Goal: Transaction & Acquisition: Purchase product/service

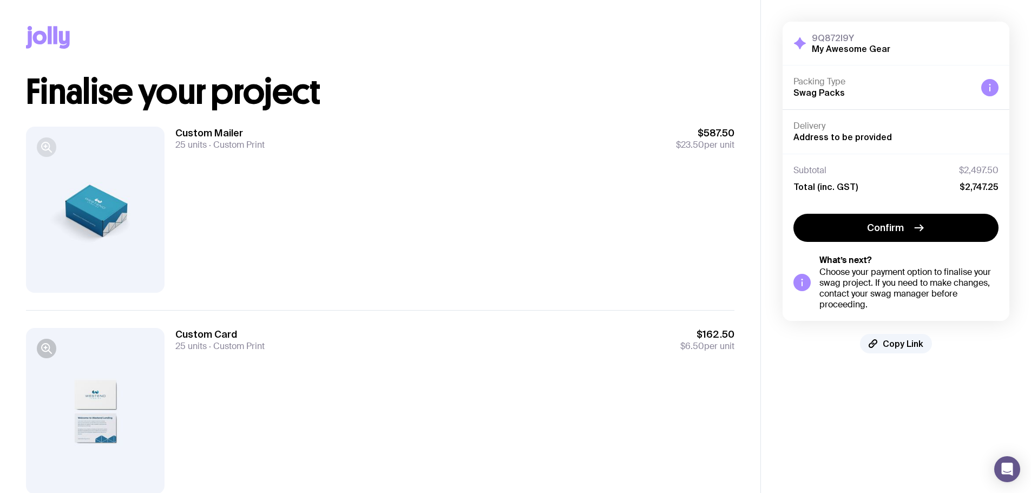
click at [44, 150] on icon "button" at bounding box center [46, 146] width 8 height 8
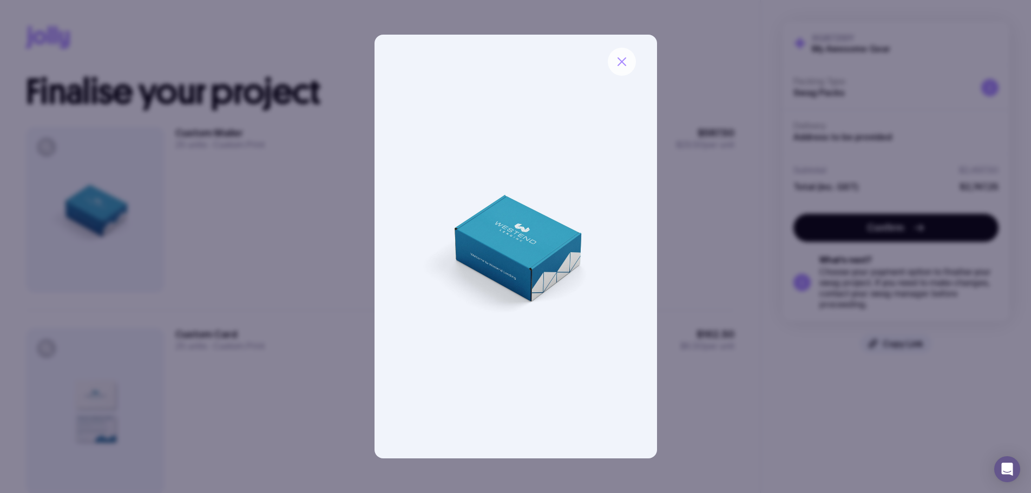
click at [622, 65] on icon "button" at bounding box center [622, 61] width 13 height 13
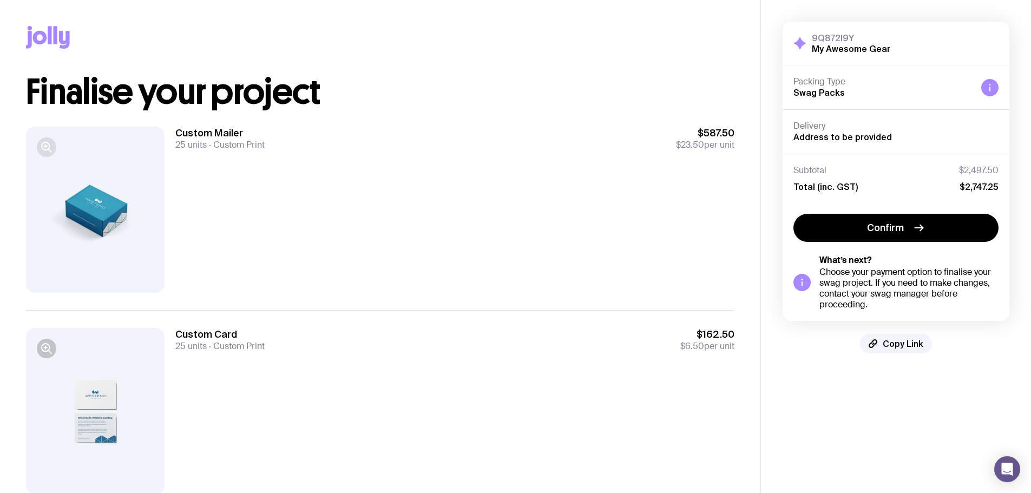
click at [50, 149] on icon "button" at bounding box center [46, 147] width 13 height 13
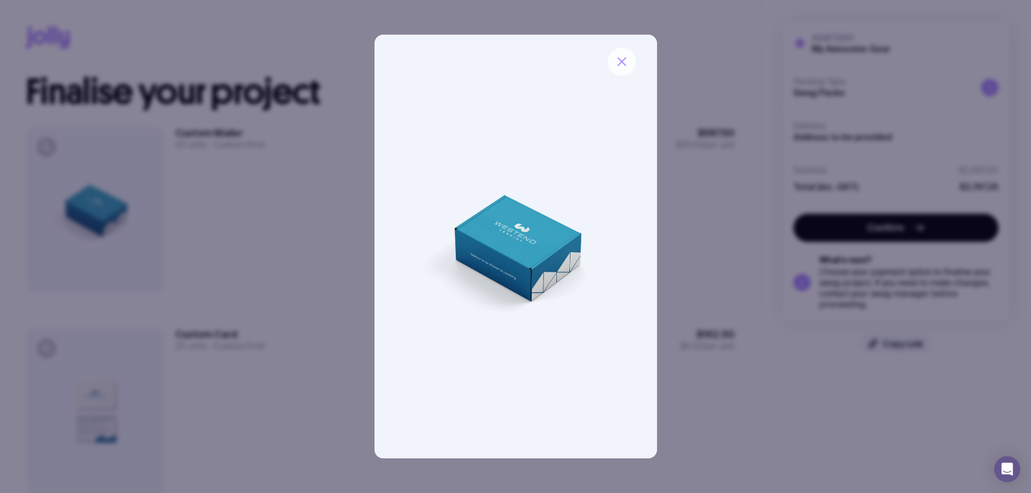
click at [627, 61] on icon "button" at bounding box center [622, 61] width 13 height 13
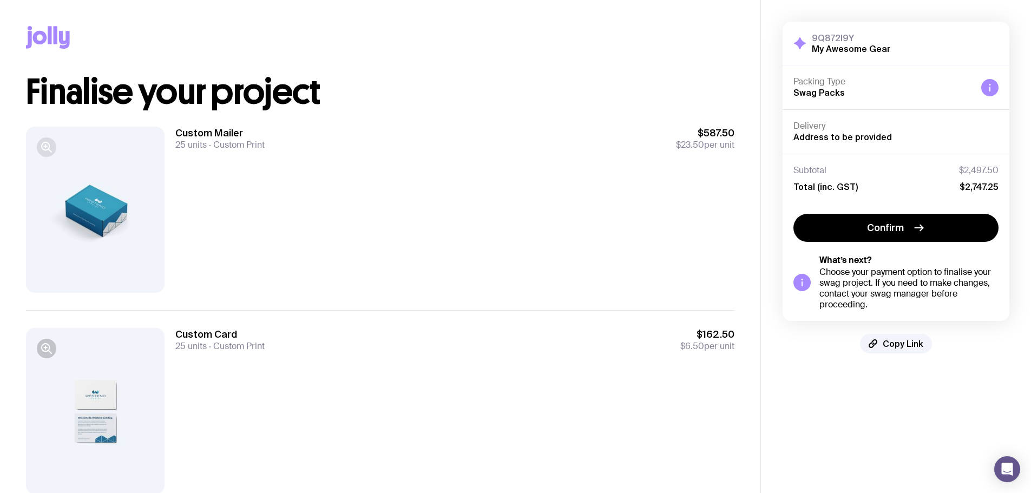
click at [45, 145] on icon "button" at bounding box center [45, 146] width 0 height 3
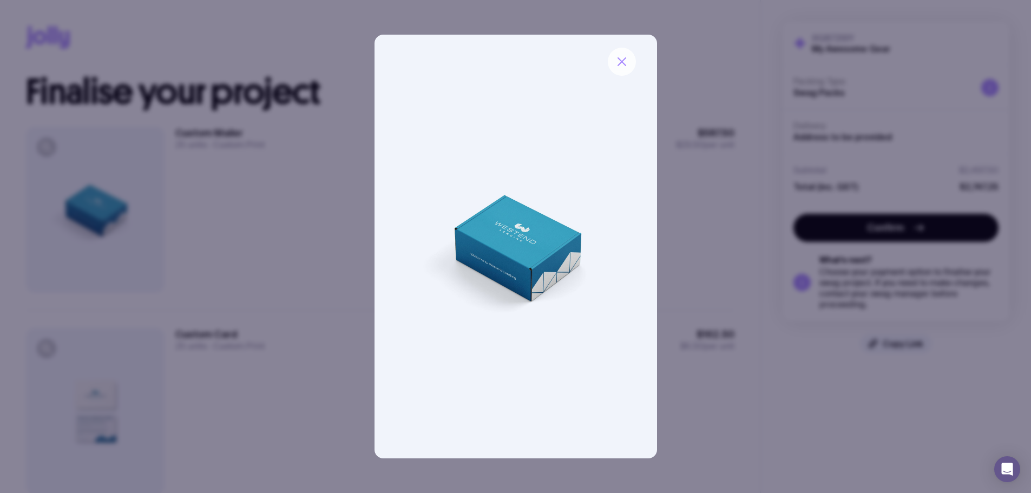
click at [623, 63] on icon "button" at bounding box center [622, 62] width 8 height 8
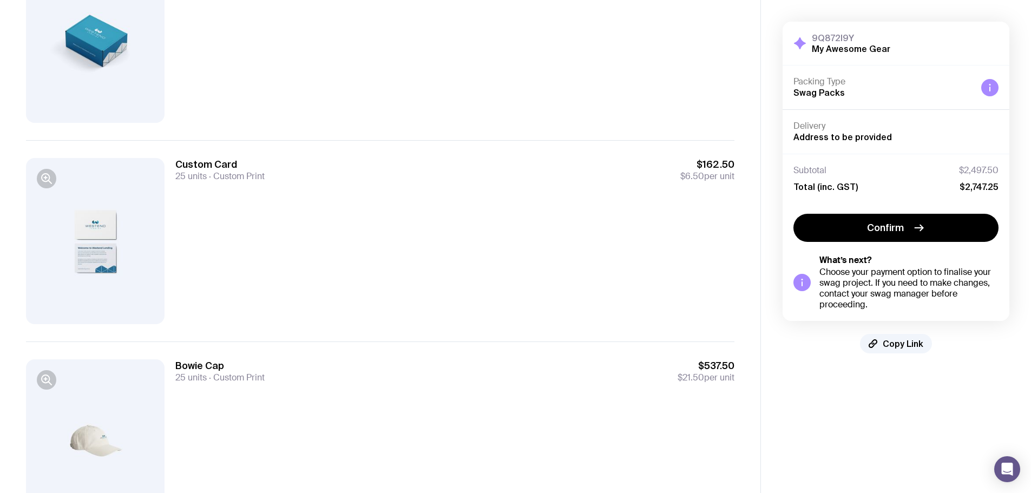
scroll to position [162, 0]
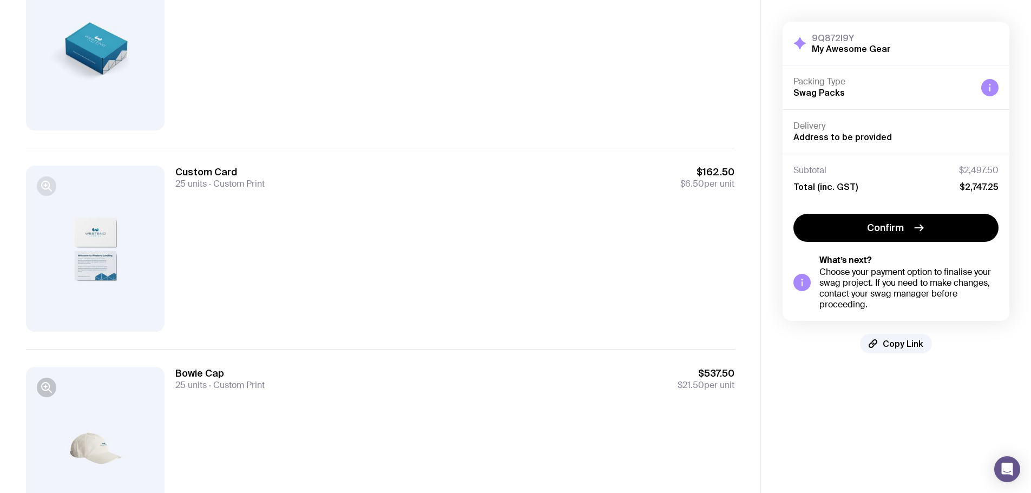
click at [40, 186] on button "button" at bounding box center [46, 186] width 19 height 19
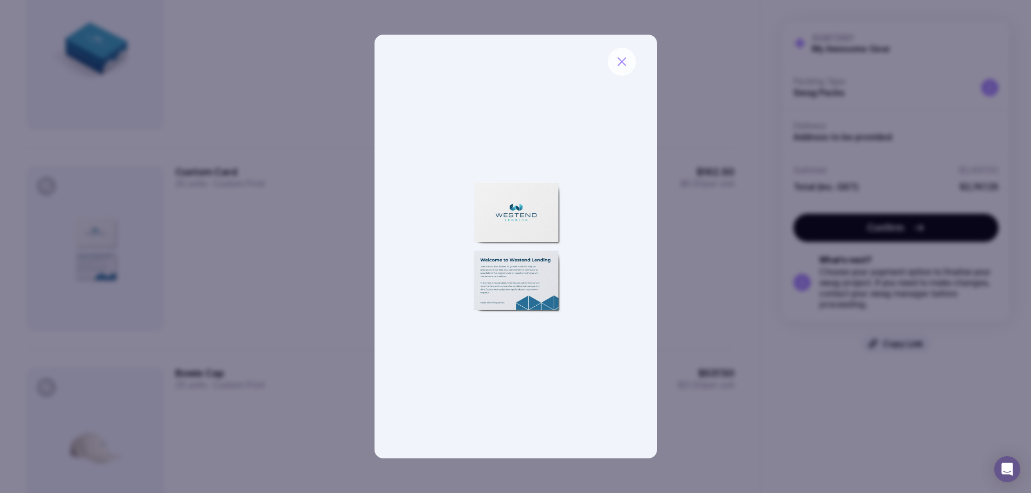
click at [623, 64] on icon "button" at bounding box center [622, 61] width 13 height 13
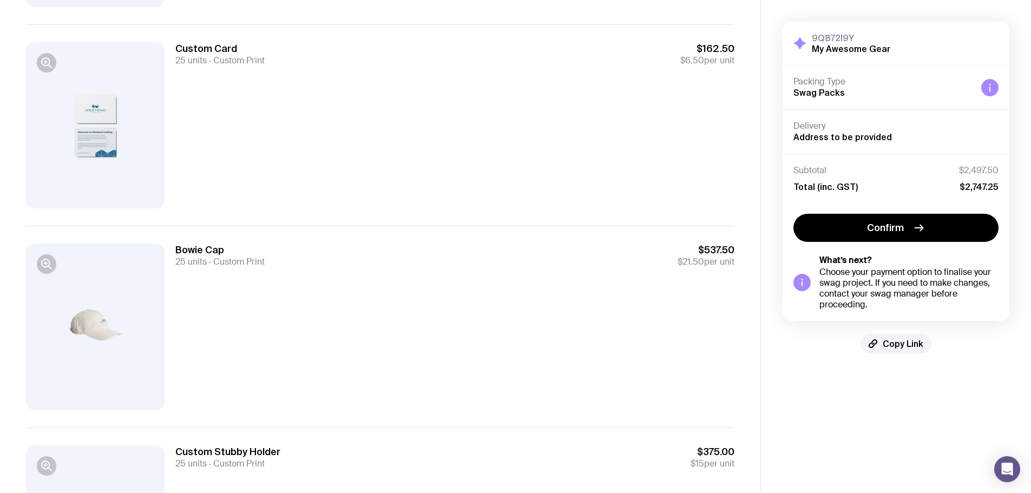
scroll to position [325, 0]
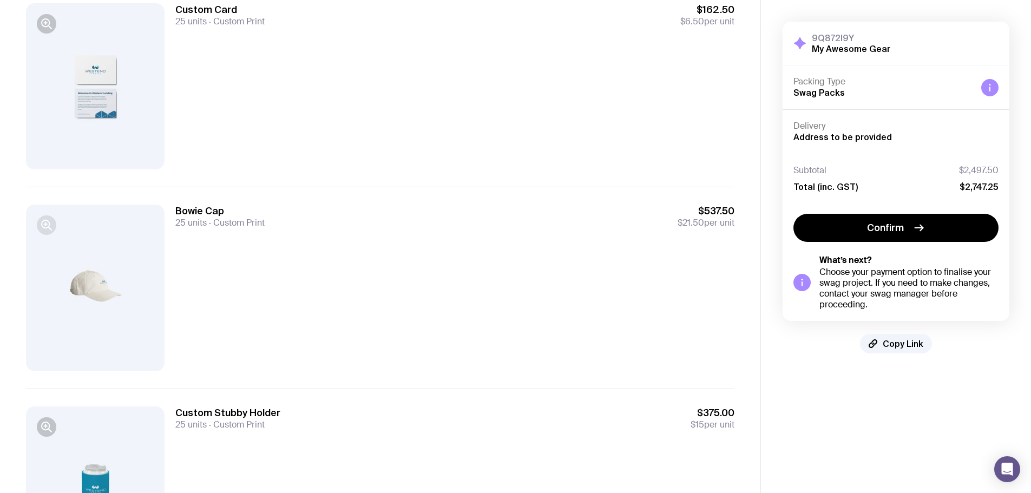
click at [42, 228] on icon "button" at bounding box center [46, 225] width 13 height 13
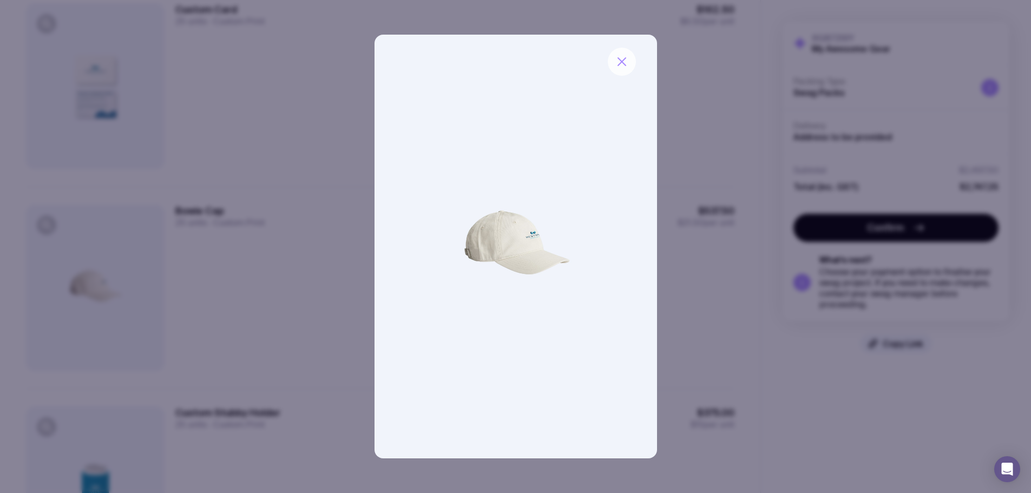
click at [619, 68] on button "button" at bounding box center [622, 62] width 28 height 28
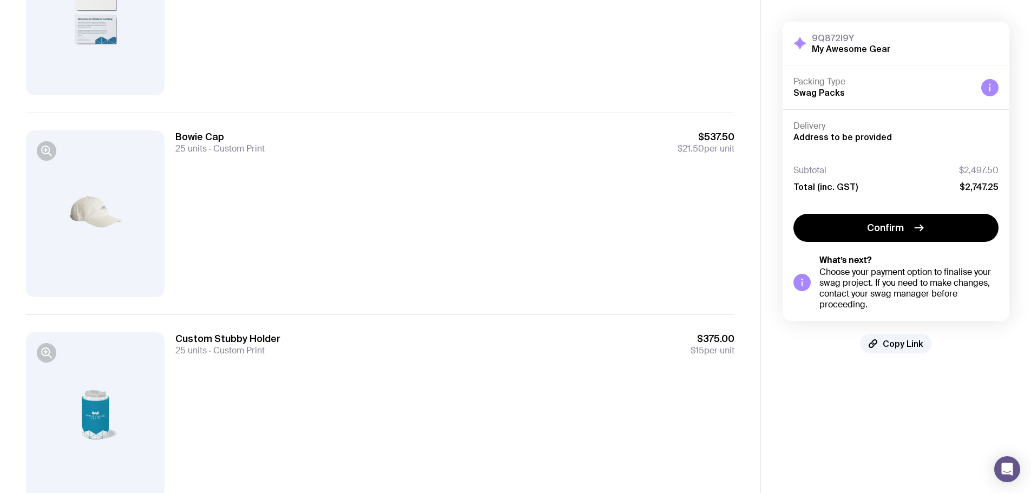
scroll to position [541, 0]
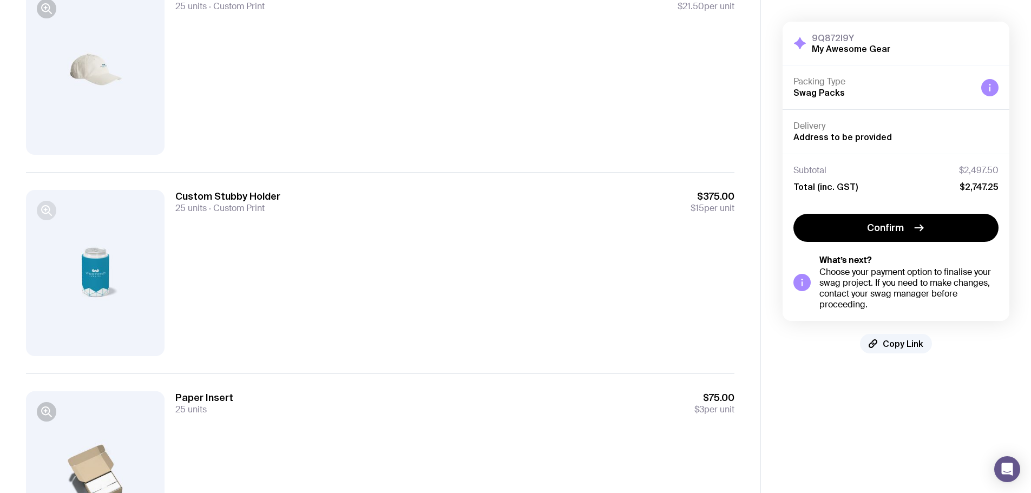
click at [44, 208] on icon "button" at bounding box center [46, 210] width 13 height 13
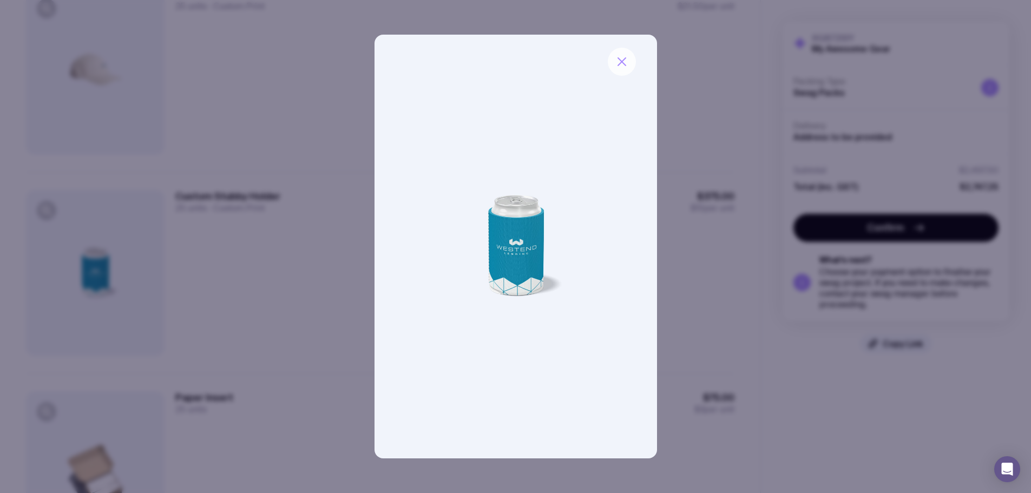
click at [622, 56] on icon "button" at bounding box center [622, 61] width 13 height 13
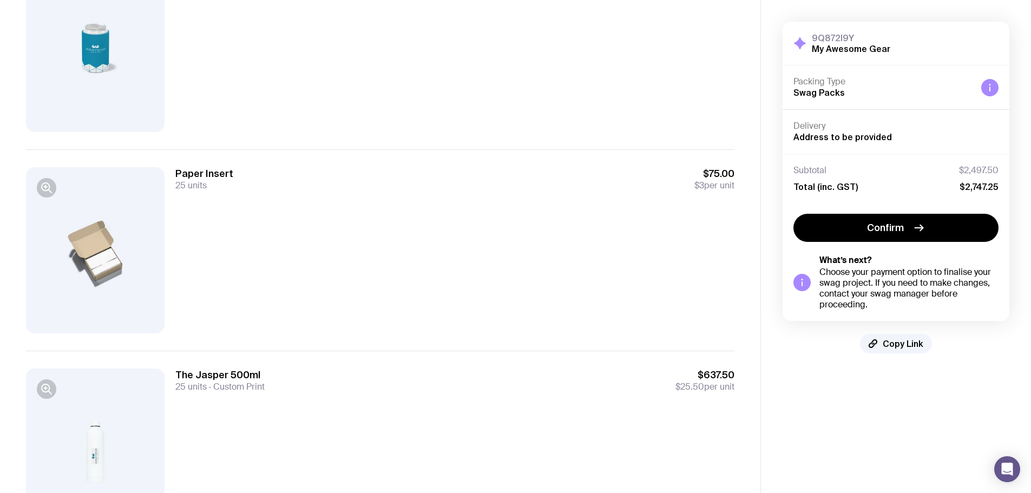
scroll to position [704, 0]
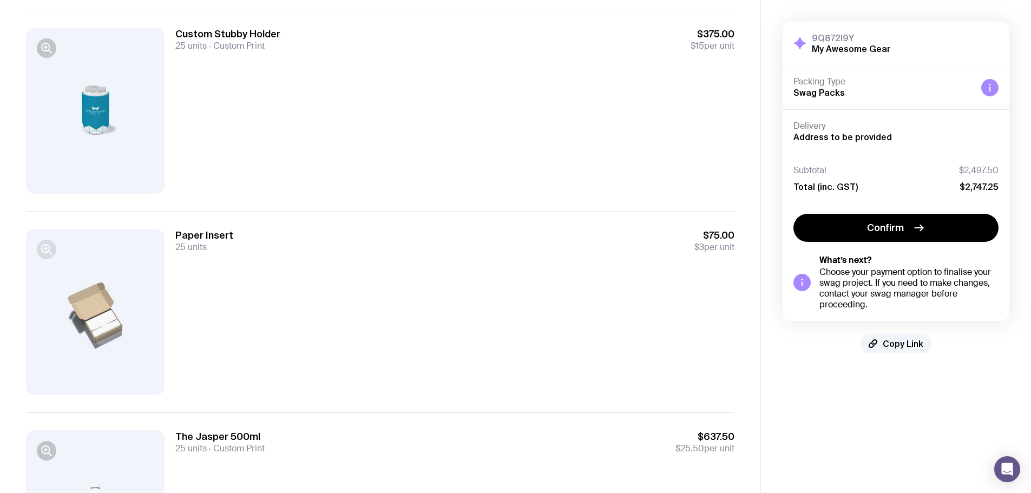
click at [45, 247] on icon "button" at bounding box center [46, 249] width 13 height 13
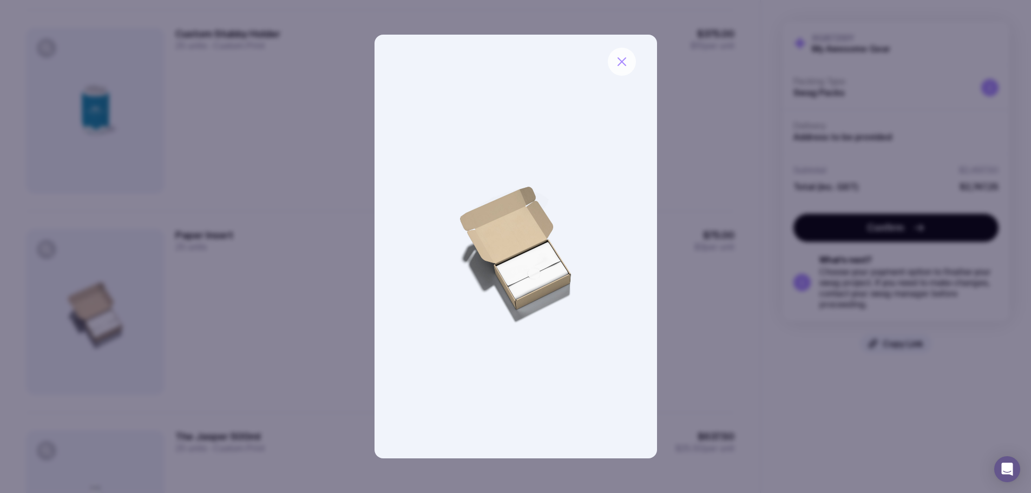
click at [626, 59] on icon "button" at bounding box center [622, 61] width 13 height 13
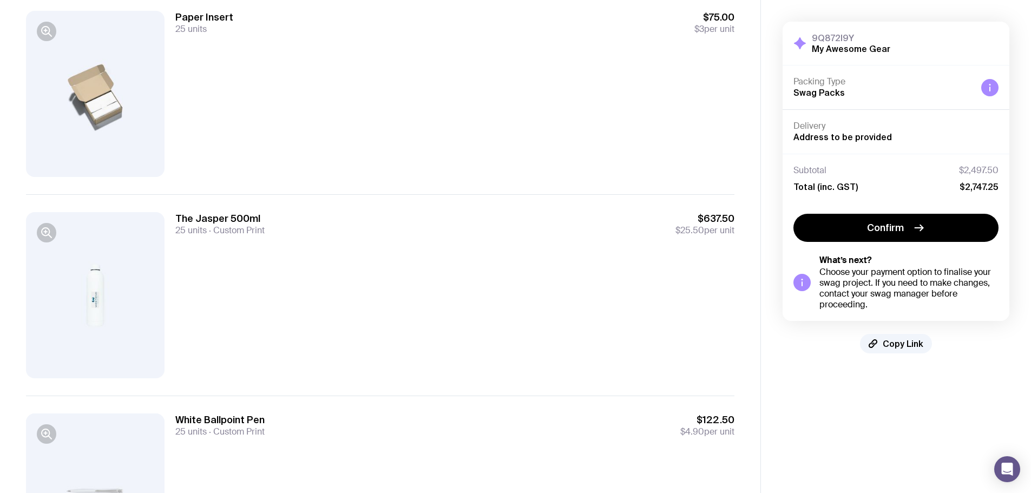
scroll to position [975, 0]
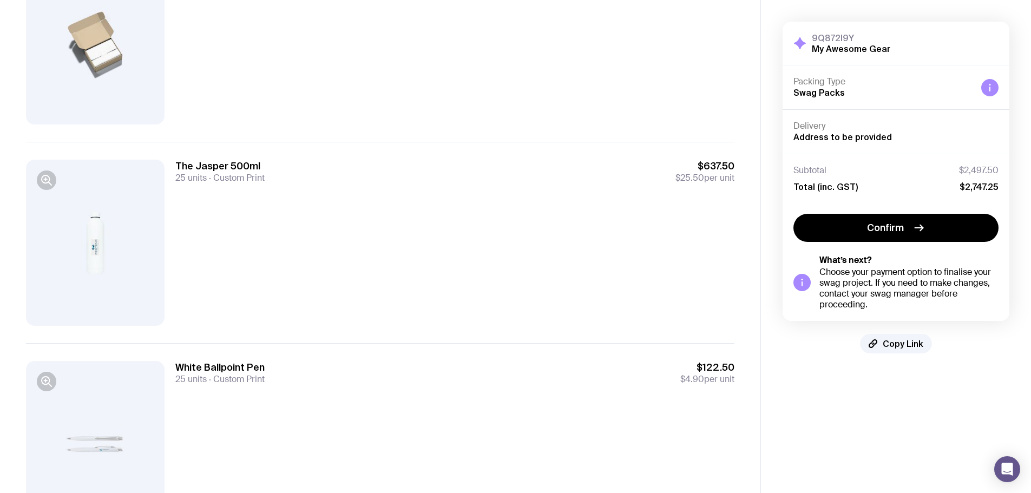
click at [36, 175] on div at bounding box center [95, 243] width 139 height 166
click at [49, 180] on icon "button" at bounding box center [46, 179] width 8 height 8
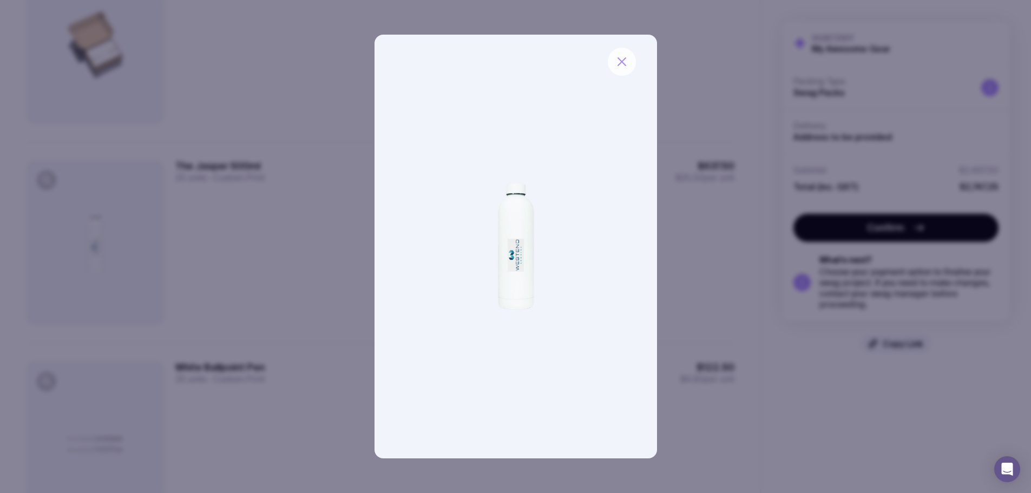
click at [620, 62] on icon "button" at bounding box center [622, 61] width 13 height 13
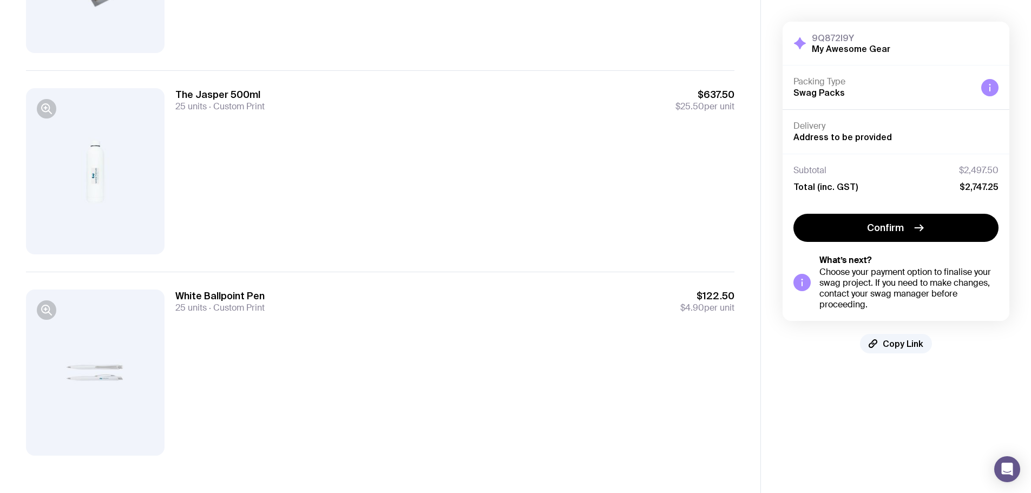
scroll to position [1048, 0]
click at [42, 309] on icon "button" at bounding box center [46, 308] width 8 height 8
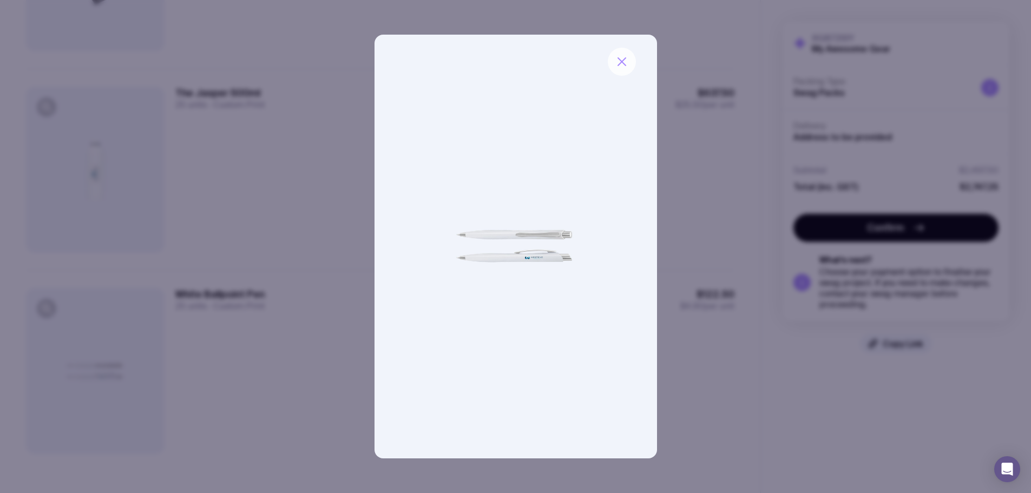
click at [623, 63] on icon "button" at bounding box center [622, 62] width 8 height 8
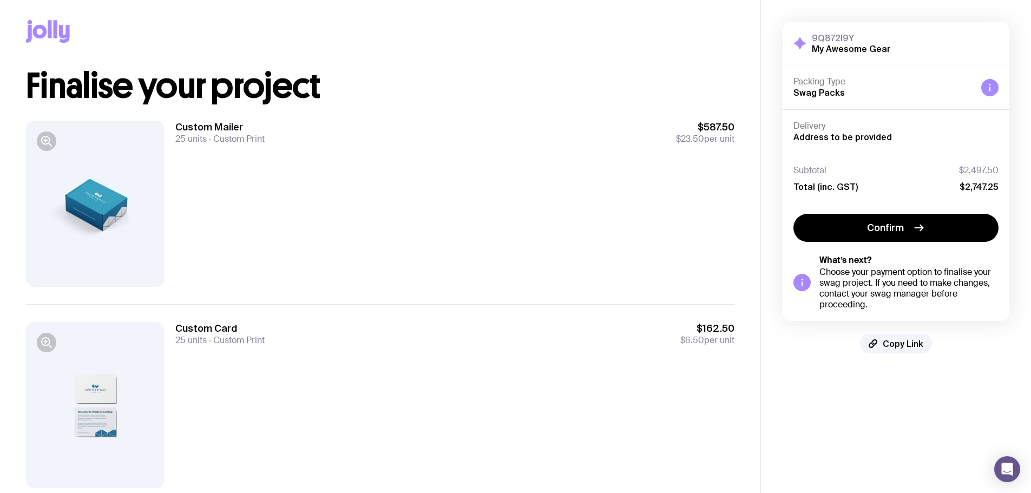
scroll to position [0, 0]
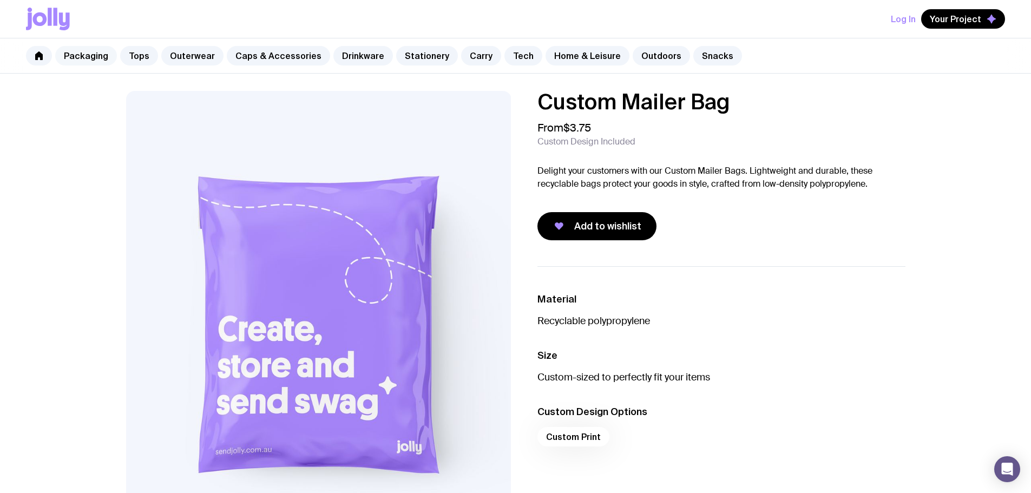
click at [95, 56] on link "Packaging" at bounding box center [86, 55] width 62 height 19
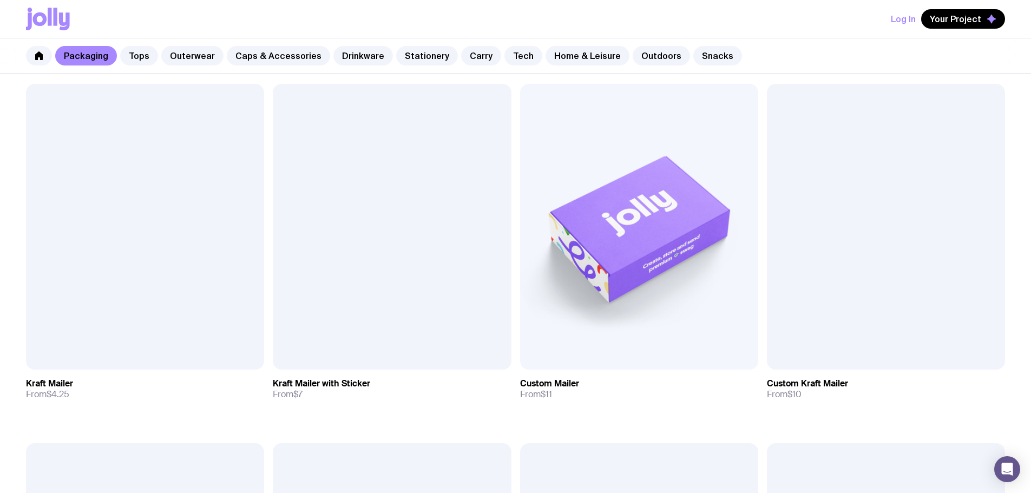
scroll to position [217, 0]
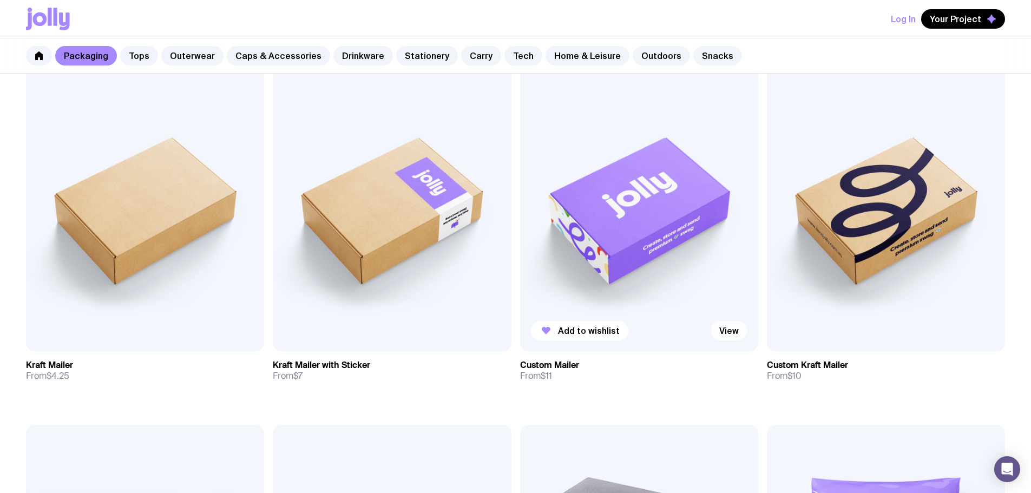
click at [711, 321] on link "View" at bounding box center [729, 330] width 37 height 19
